Goal: Information Seeking & Learning: Understand process/instructions

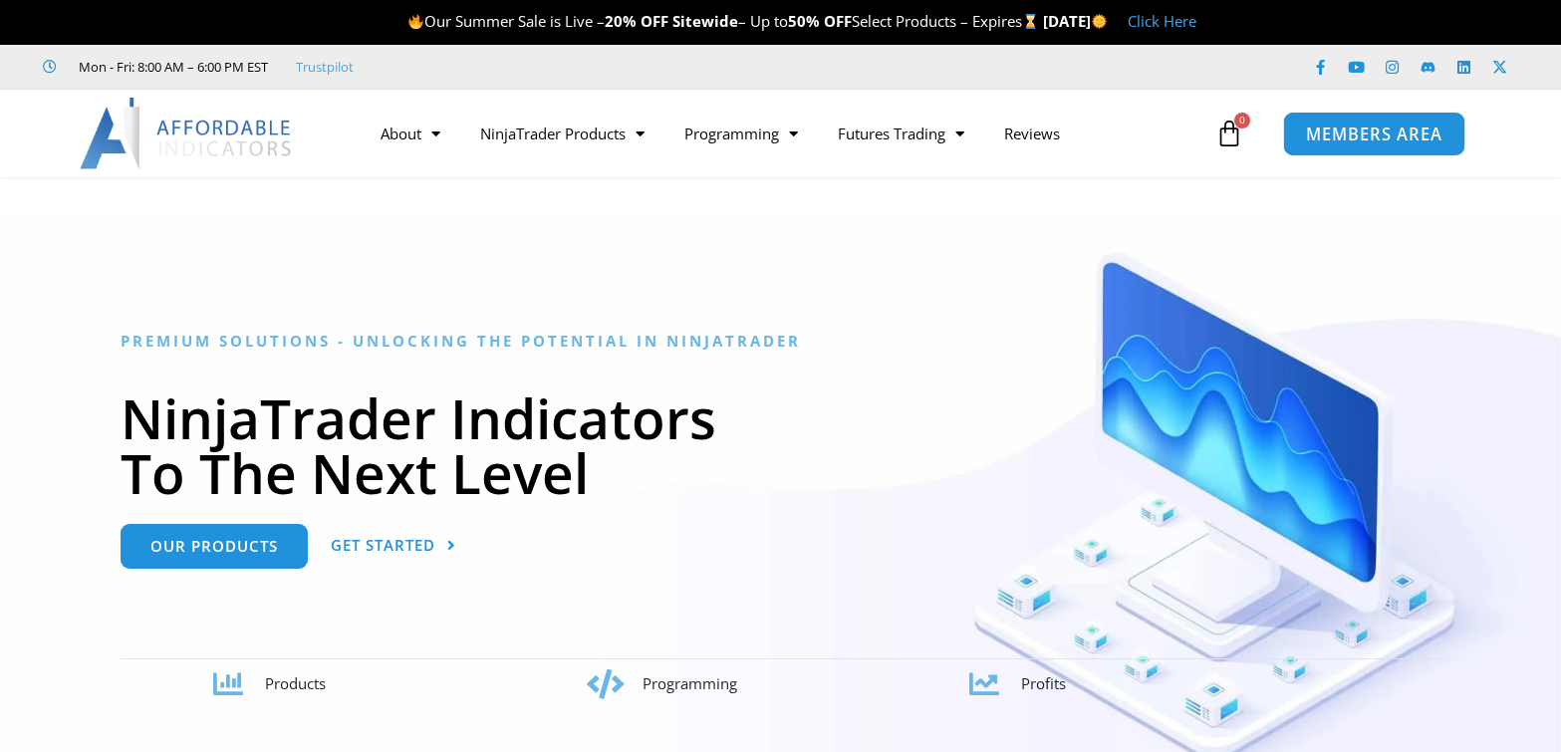
click at [1379, 137] on span "MEMBERS AREA" at bounding box center [1374, 134] width 137 height 17
click at [1344, 142] on span "MEMBERS AREA" at bounding box center [1374, 134] width 137 height 17
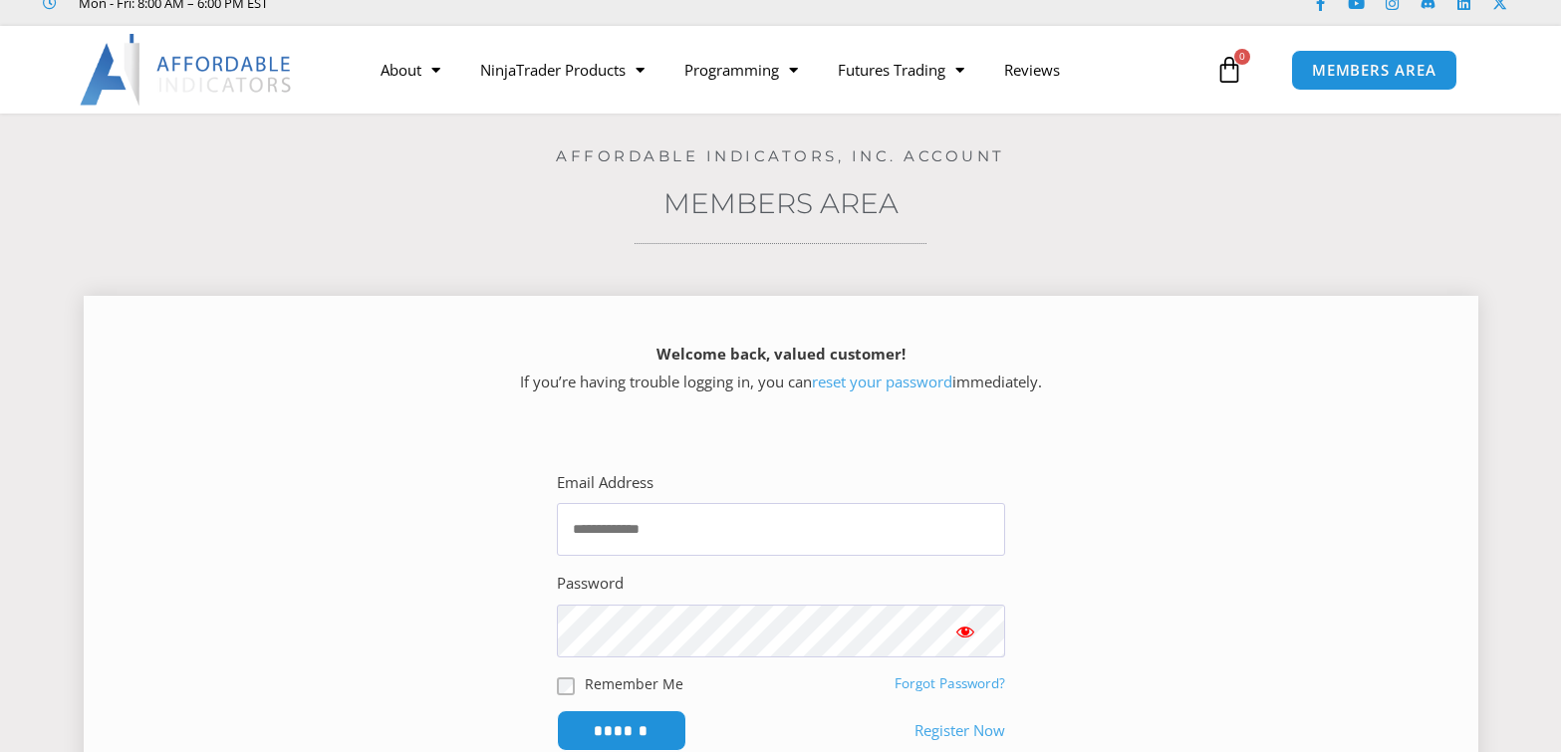
scroll to position [100, 0]
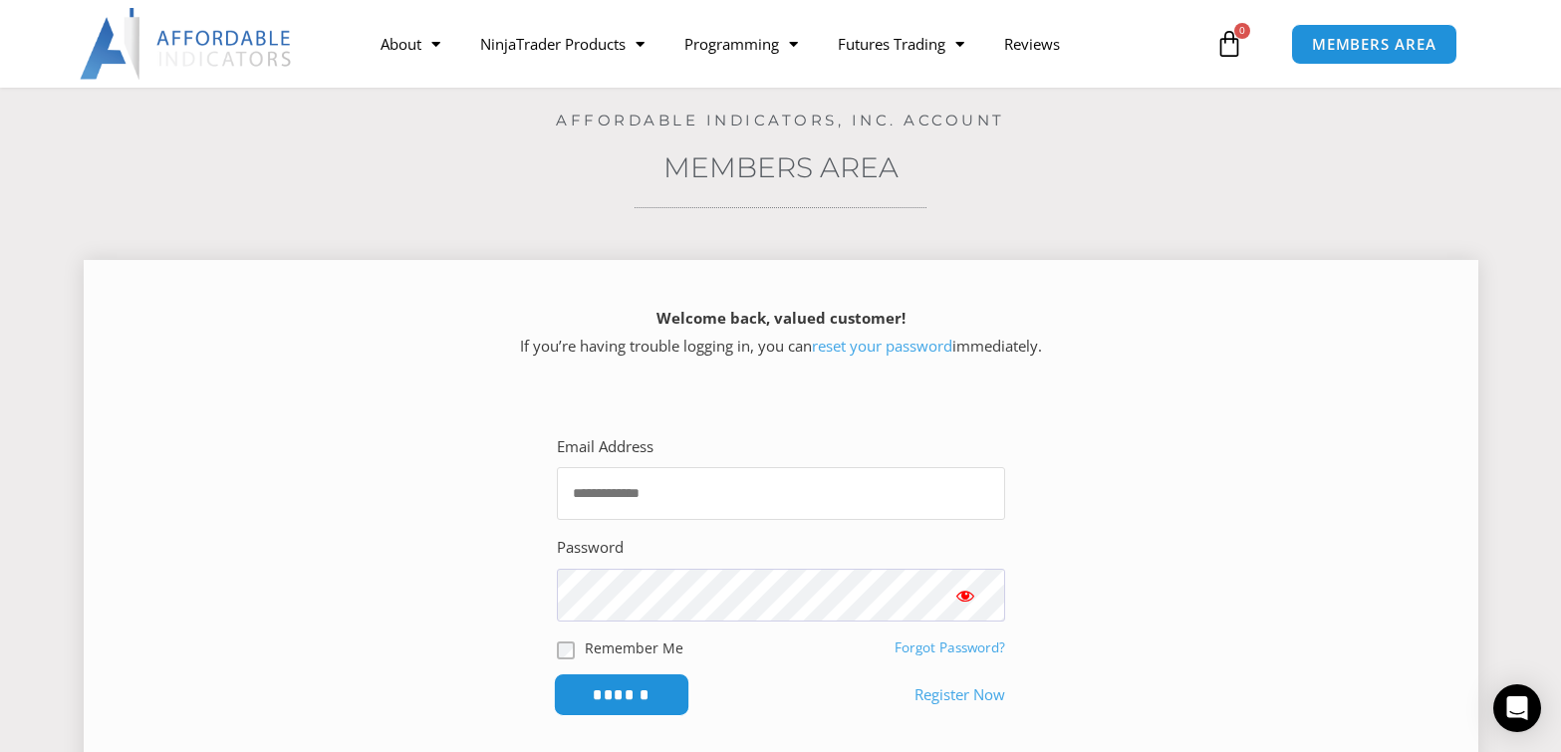
type input "**********"
click at [599, 700] on input "******" at bounding box center [621, 695] width 137 height 43
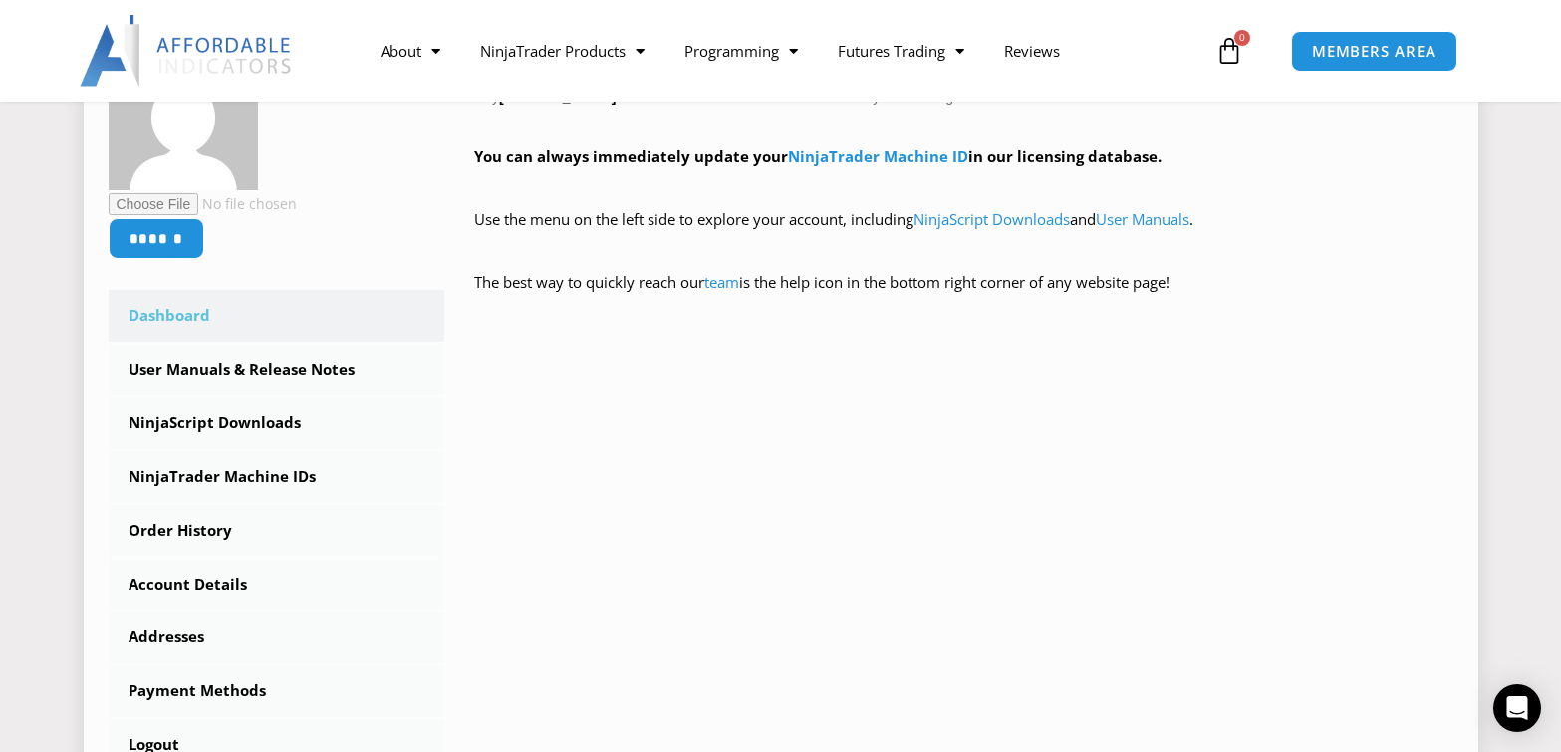
scroll to position [498, 0]
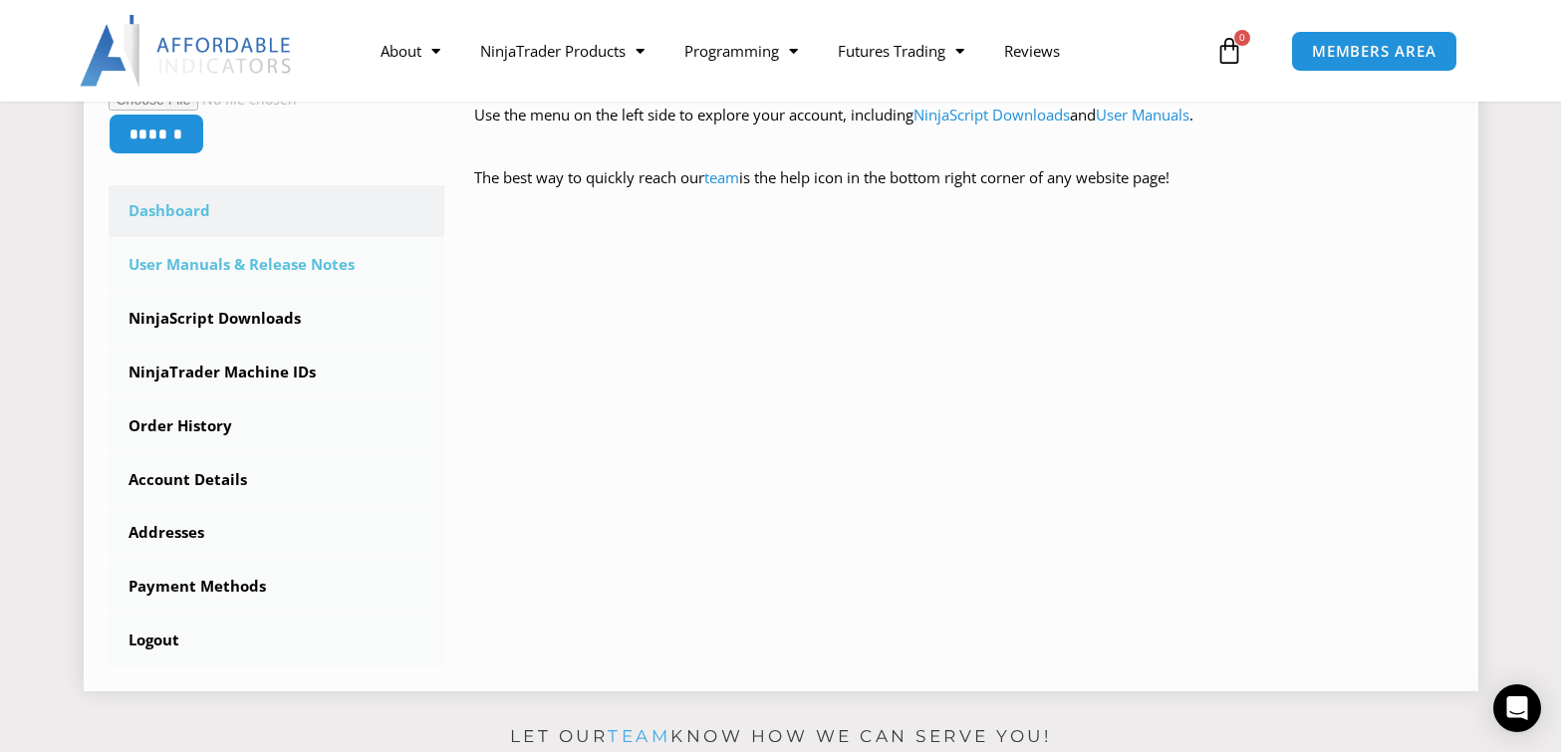
click at [206, 267] on link "User Manuals & Release Notes" at bounding box center [277, 265] width 337 height 52
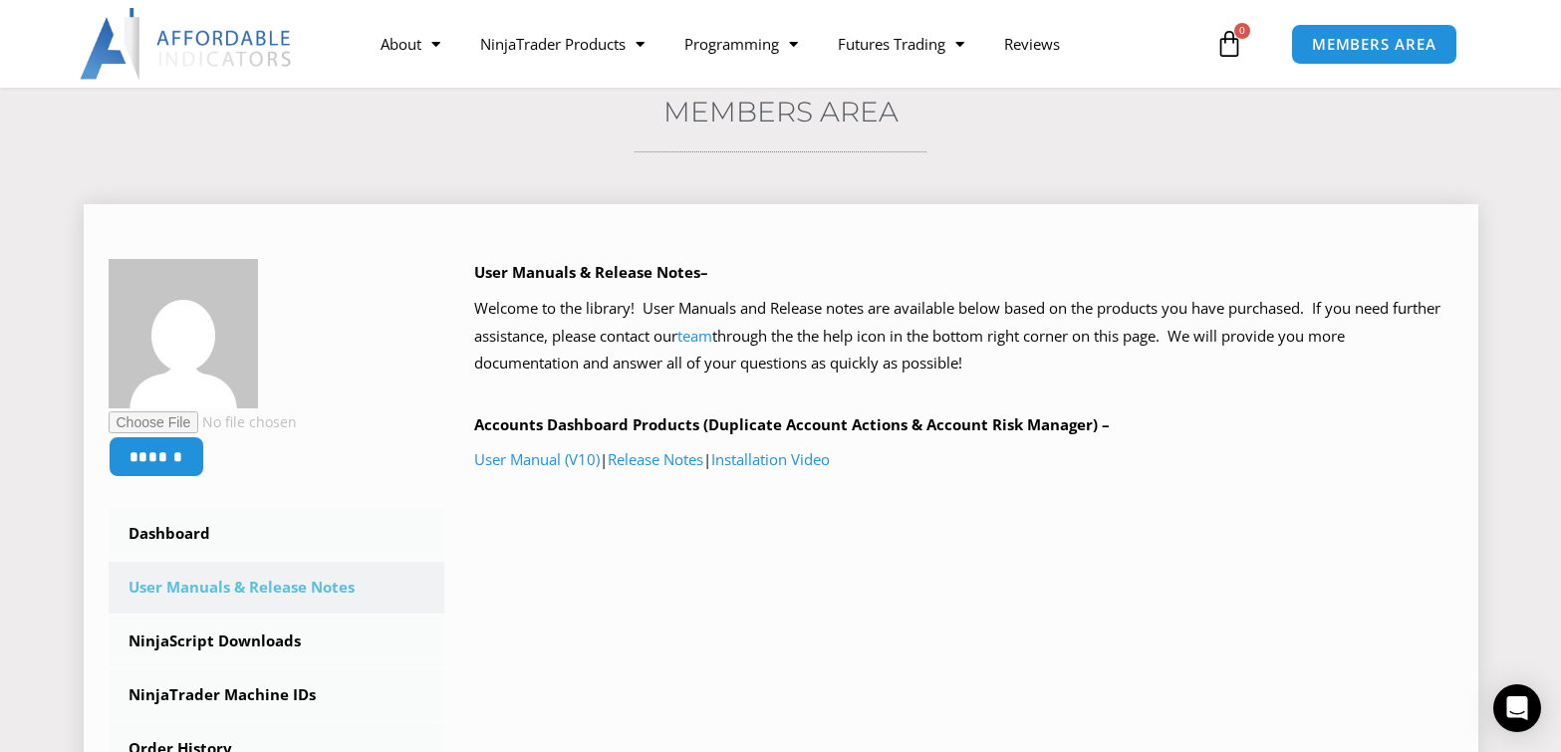
scroll to position [199, 0]
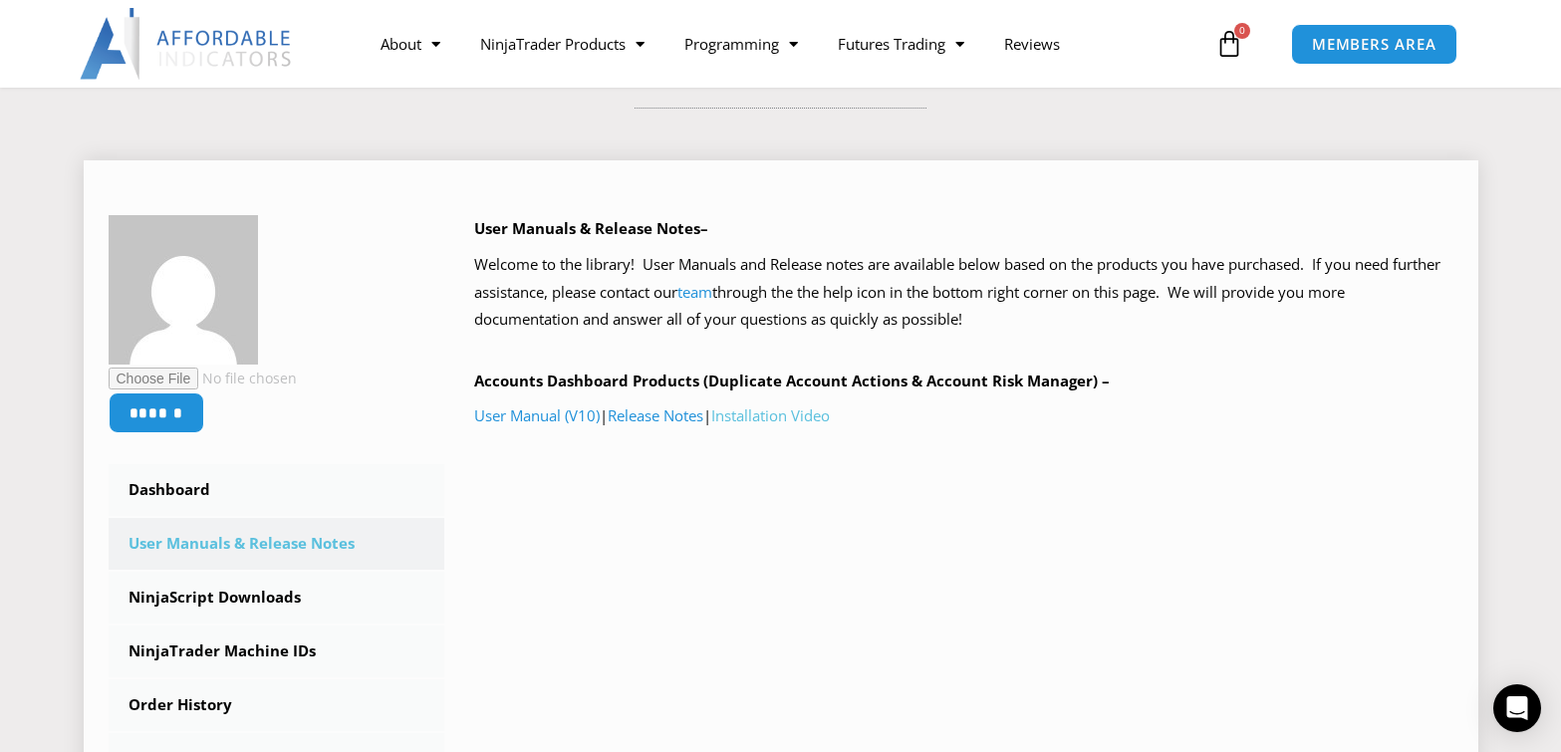
click at [788, 420] on link "Installation Video" at bounding box center [770, 416] width 119 height 20
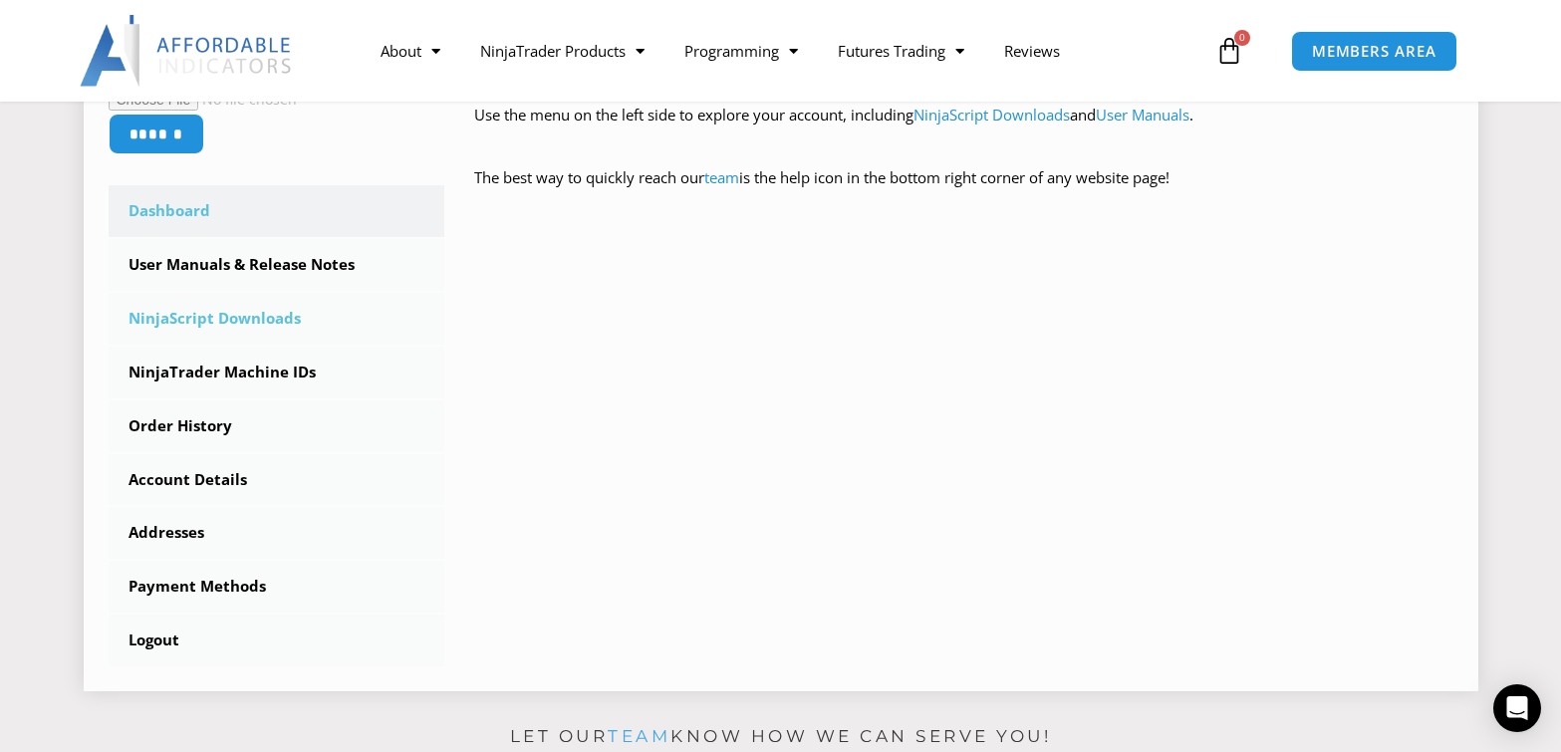
click at [217, 315] on link "NinjaScript Downloads" at bounding box center [277, 319] width 337 height 52
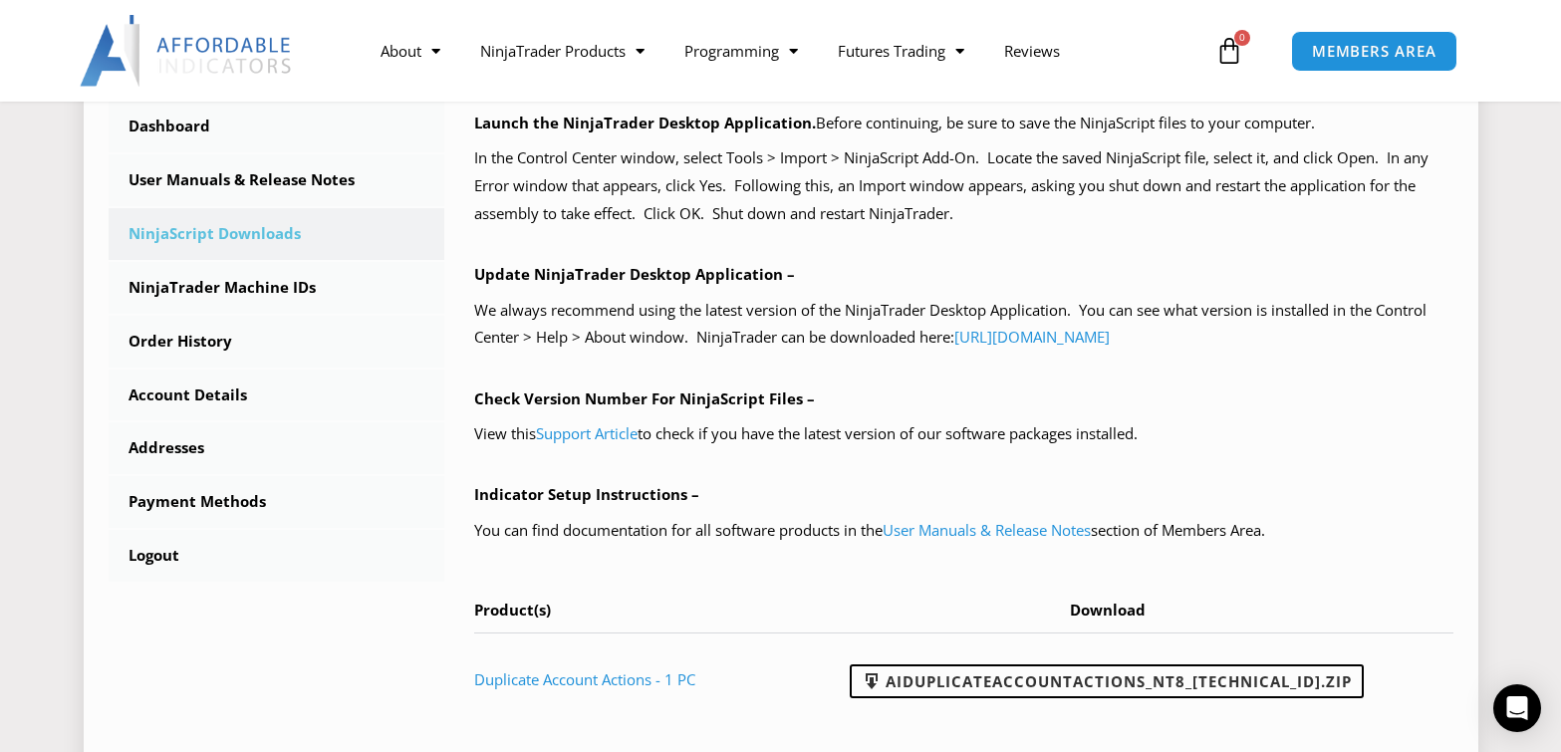
scroll to position [598, 0]
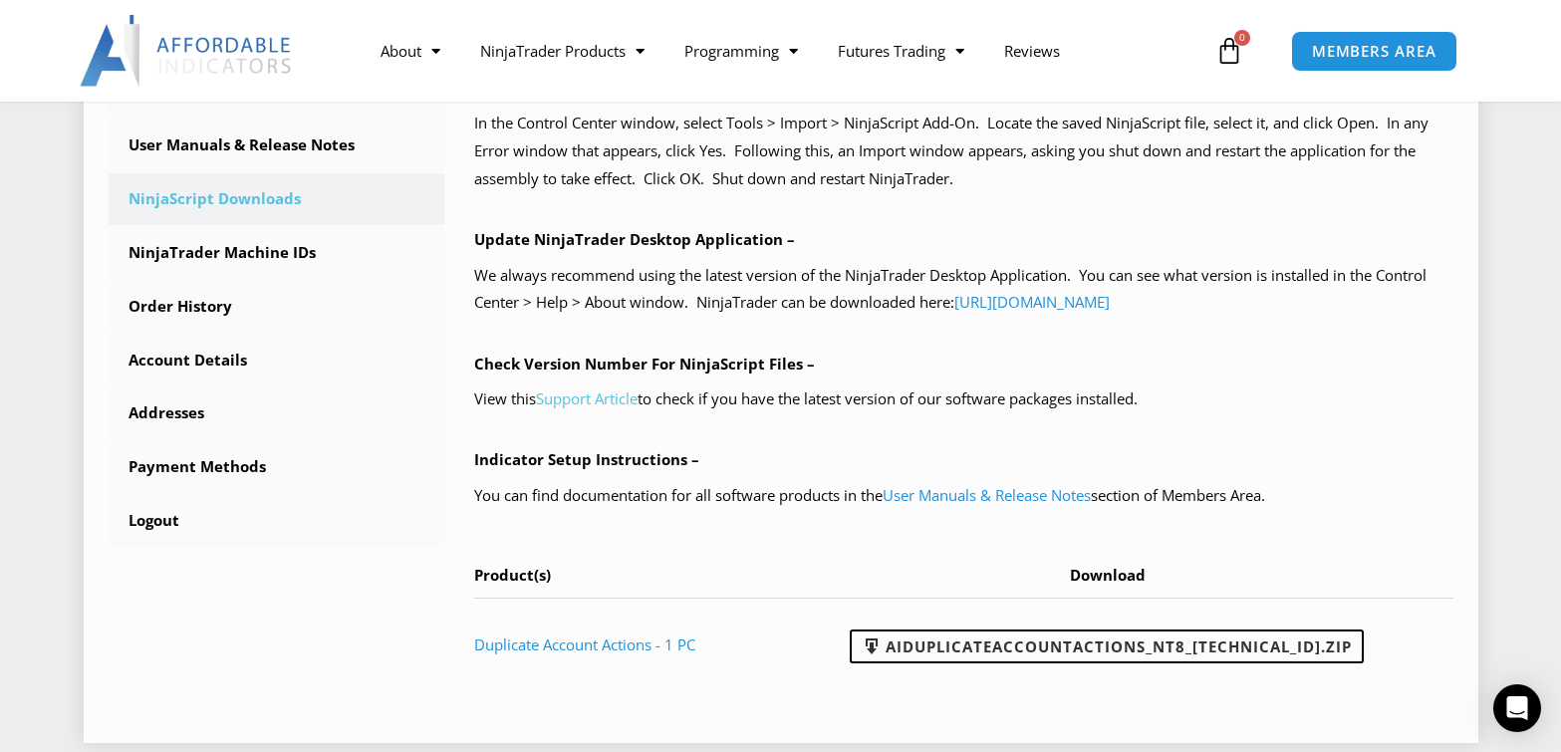
click at [606, 397] on link "Support Article" at bounding box center [587, 399] width 102 height 20
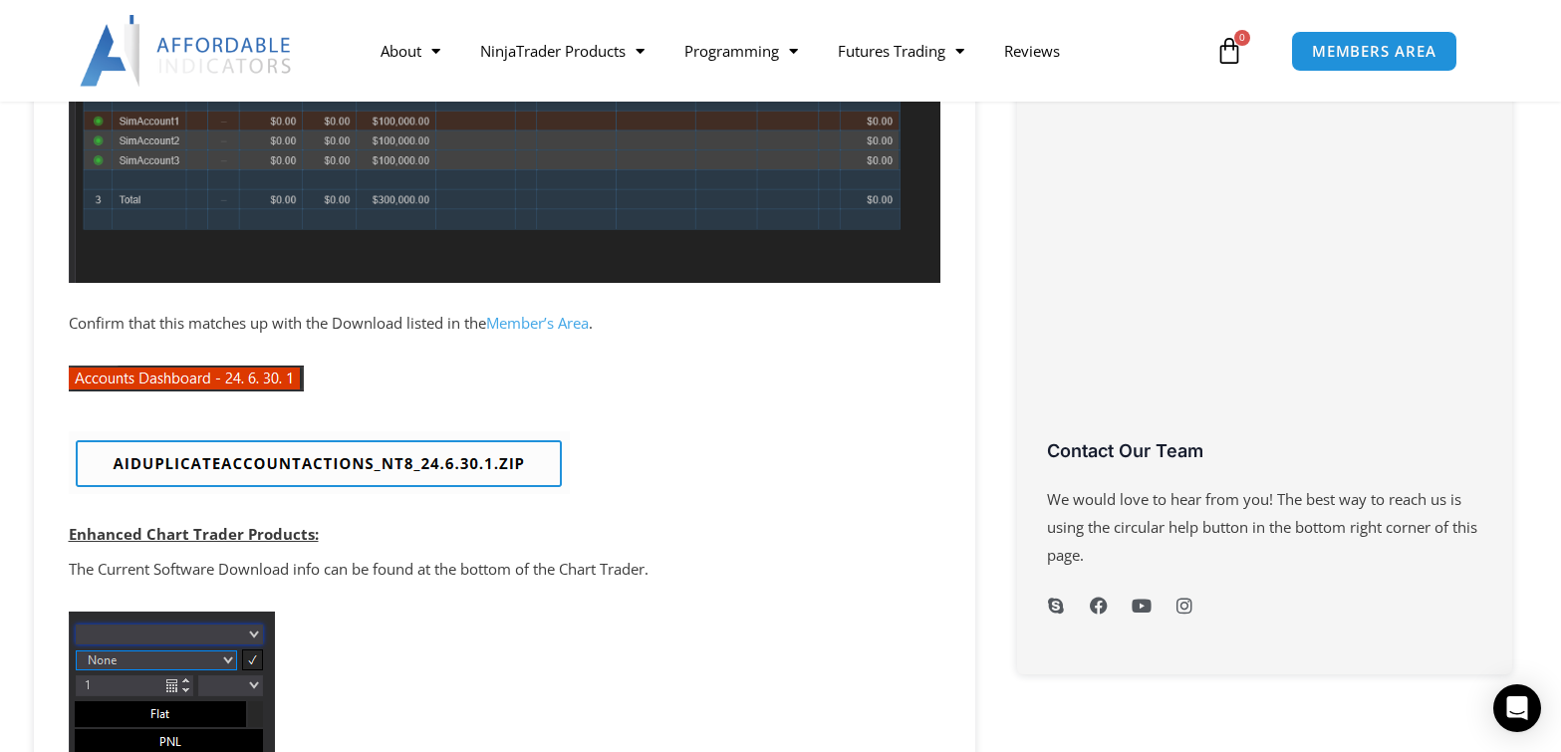
scroll to position [698, 0]
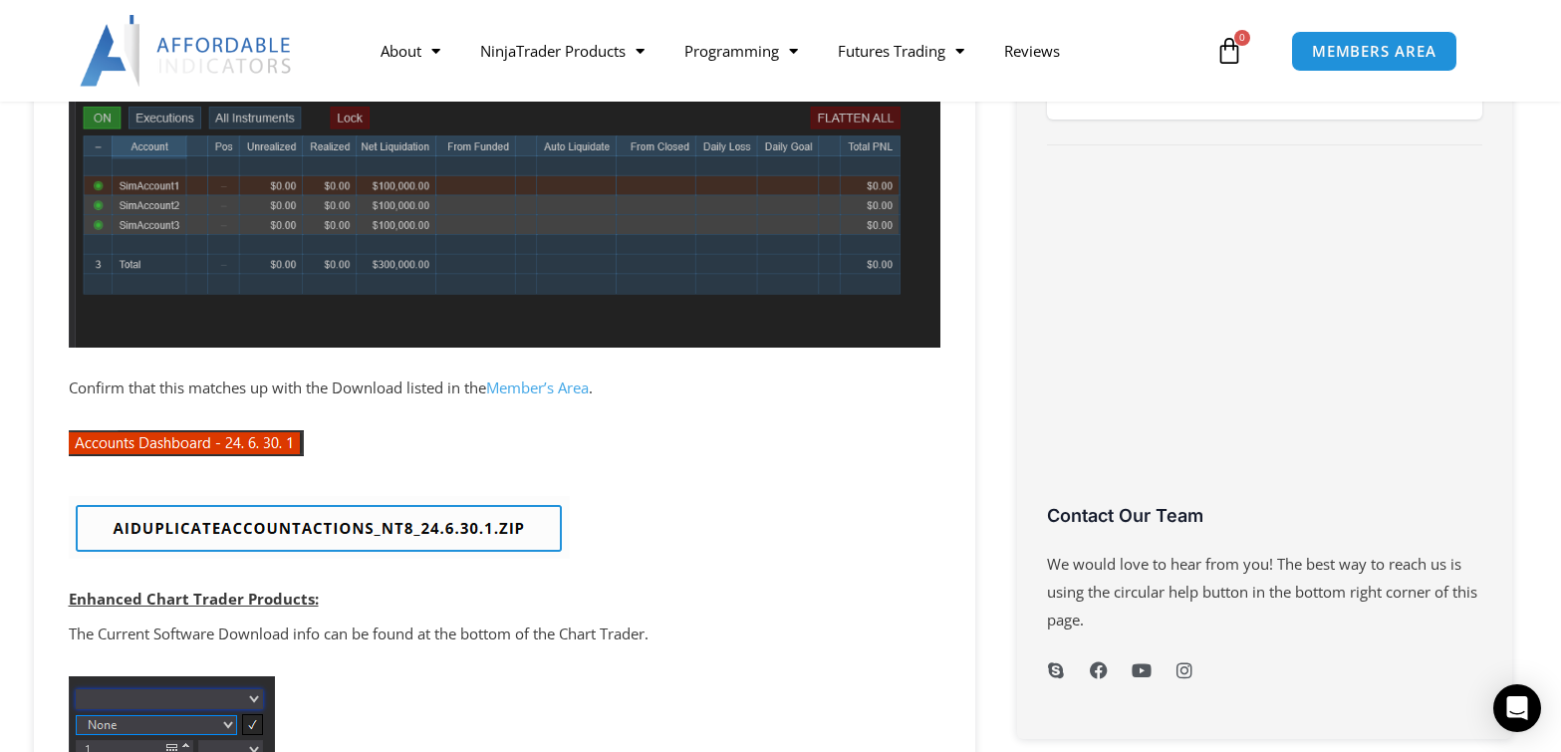
click at [241, 532] on img at bounding box center [319, 527] width 501 height 63
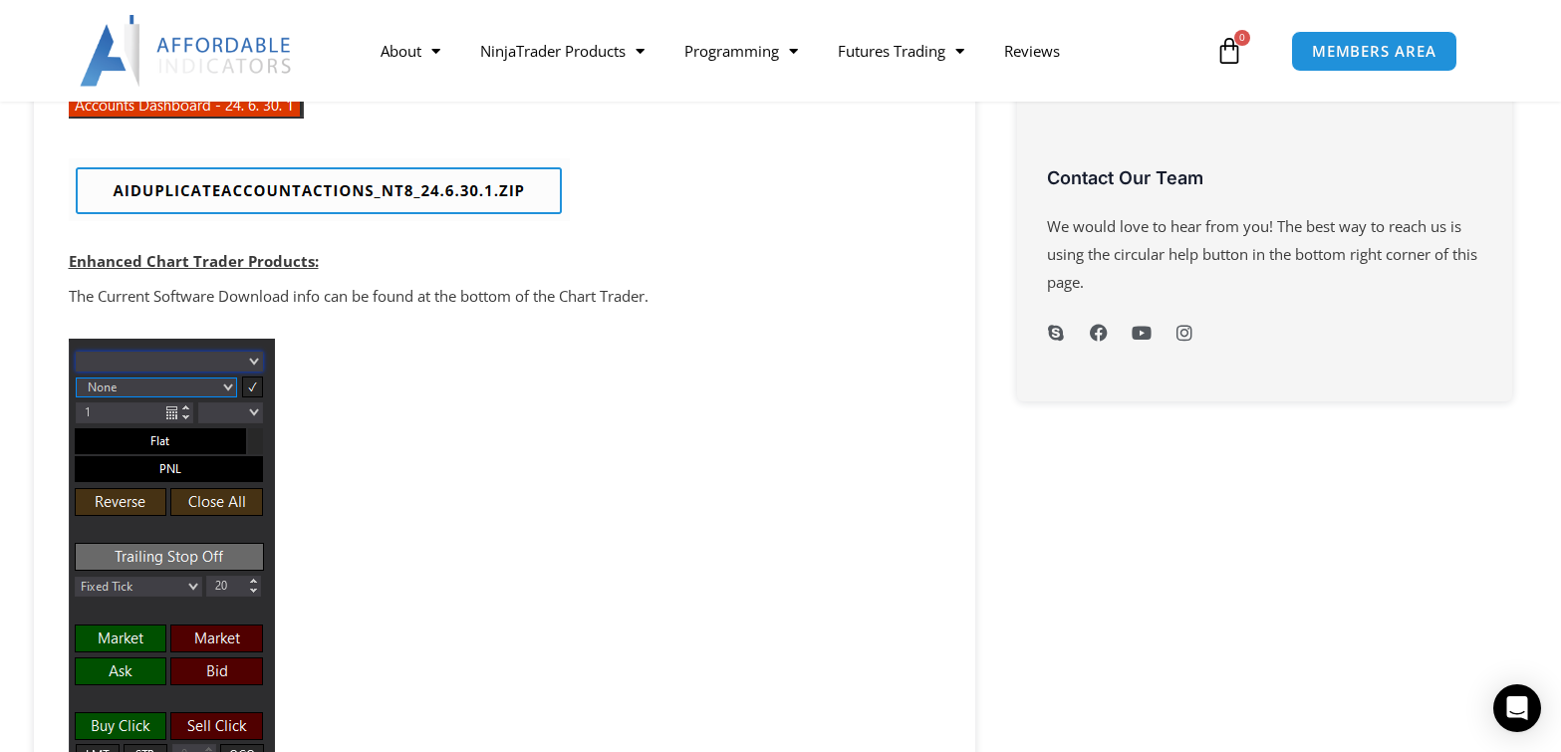
scroll to position [1295, 0]
